Goal: Information Seeking & Learning: Learn about a topic

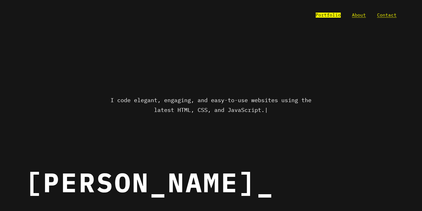
click at [328, 14] on link "Portfolio" at bounding box center [333, 12] width 26 height 5
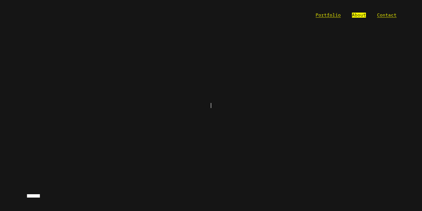
click at [360, 15] on link "About" at bounding box center [359, 15] width 14 height 5
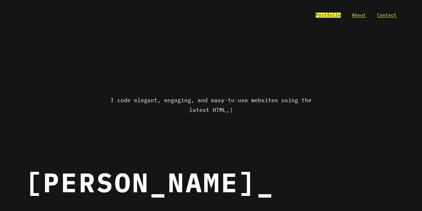
click at [331, 15] on link "Portfolio" at bounding box center [328, 15] width 25 height 5
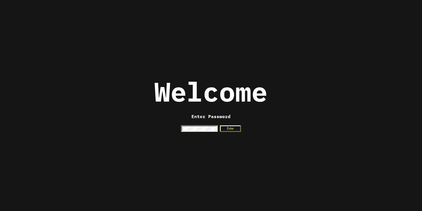
click at [222, 129] on button "Enter" at bounding box center [230, 128] width 21 height 6
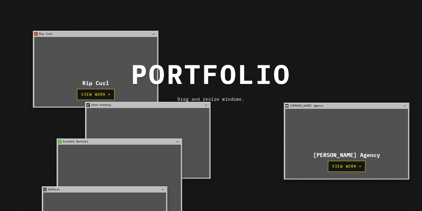
scroll to position [22, 0]
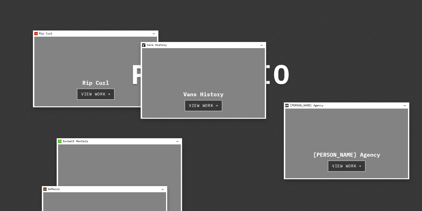
drag, startPoint x: 176, startPoint y: 126, endPoint x: 232, endPoint y: 67, distance: 81.4
click at [232, 67] on div "Vans History View Work →" at bounding box center [205, 81] width 126 height 71
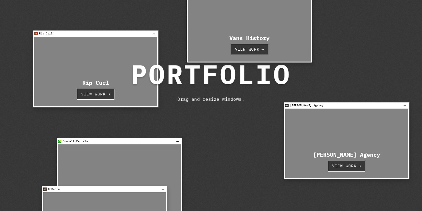
drag, startPoint x: 228, startPoint y: 93, endPoint x: 279, endPoint y: 35, distance: 77.1
click at [279, 35] on div "Vans History View Work →" at bounding box center [253, 23] width 126 height 71
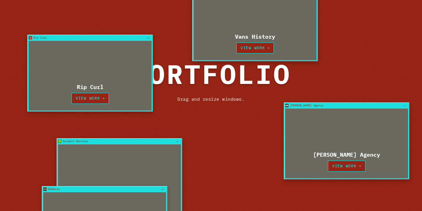
drag, startPoint x: 108, startPoint y: 74, endPoint x: 102, endPoint y: 78, distance: 7.2
click at [102, 78] on div "Rip Curl View Work →" at bounding box center [89, 73] width 126 height 71
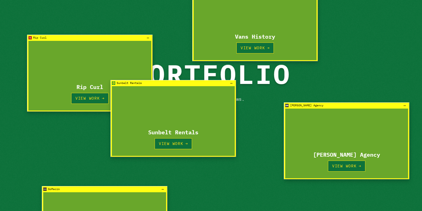
drag, startPoint x: 126, startPoint y: 158, endPoint x: 180, endPoint y: 100, distance: 79.2
click at [180, 100] on div "Sunbelt Rentals View Work →" at bounding box center [174, 122] width 124 height 70
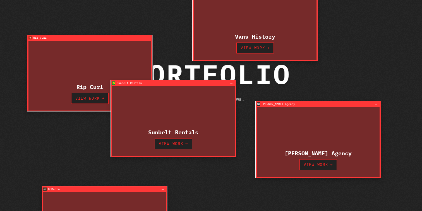
drag, startPoint x: 305, startPoint y: 132, endPoint x: 276, endPoint y: 130, distance: 28.8
click at [276, 130] on div "Cuker Agency View Work →" at bounding box center [323, 141] width 126 height 71
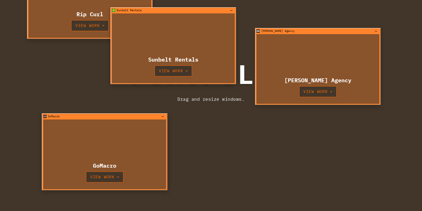
scroll to position [61, 0]
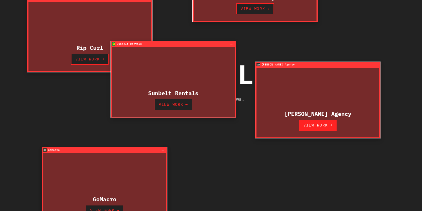
click at [323, 125] on link "View Work →" at bounding box center [322, 124] width 39 height 11
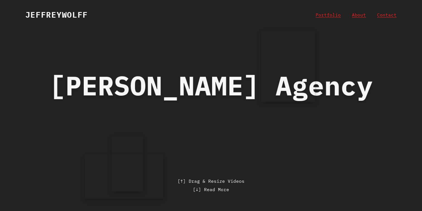
drag, startPoint x: 166, startPoint y: 61, endPoint x: 298, endPoint y: 63, distance: 132.1
click at [298, 63] on video at bounding box center [292, 54] width 55 height 73
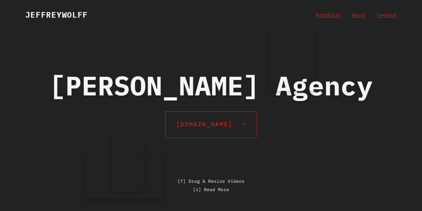
drag, startPoint x: 263, startPoint y: 101, endPoint x: 245, endPoint y: 90, distance: 20.4
drag, startPoint x: 115, startPoint y: 174, endPoint x: 166, endPoint y: 38, distance: 145.9
click at [166, 37] on video at bounding box center [175, 27] width 80 height 45
drag, startPoint x: 213, startPoint y: 61, endPoint x: 356, endPoint y: 128, distance: 157.9
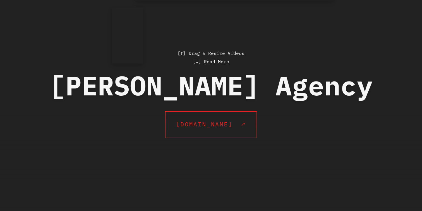
scroll to position [145, 0]
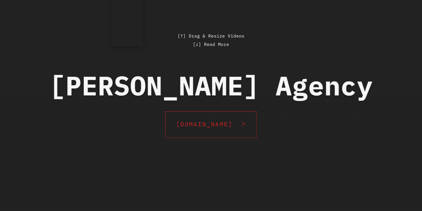
click at [202, 41] on p "[↑] Drag & Resize Videos [↓] Read More" at bounding box center [213, 32] width 381 height 17
click at [196, 41] on p "[↑] Drag & Resize Videos [↓] Read More" at bounding box center [213, 32] width 381 height 17
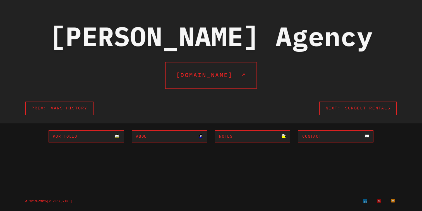
scroll to position [906, 0]
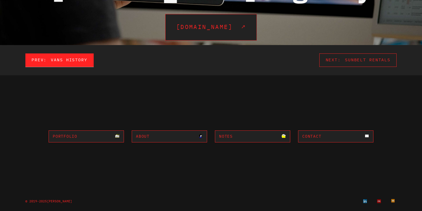
click at [76, 65] on link "Prev: Vans History" at bounding box center [58, 72] width 70 height 14
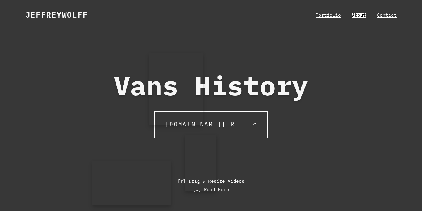
click at [358, 13] on link "About" at bounding box center [359, 15] width 14 height 5
